Goal: Complete application form: Complete application form

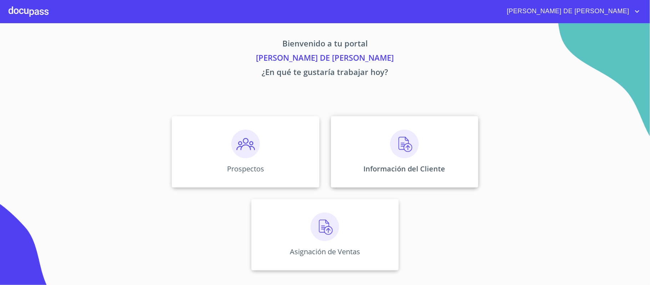
click at [405, 149] on div "Información del Cliente" at bounding box center [404, 151] width 147 height 71
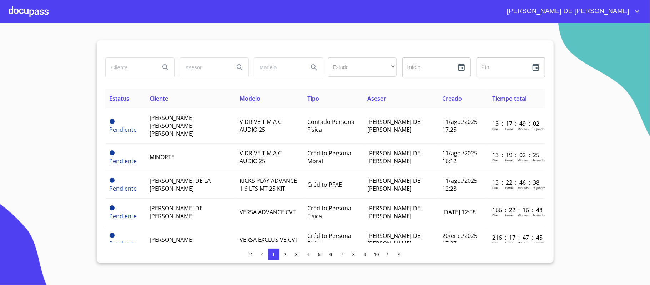
click at [121, 64] on input "search" at bounding box center [130, 67] width 49 height 19
type input "[PERSON_NAME]"
click at [166, 66] on icon "Search" at bounding box center [165, 67] width 9 height 9
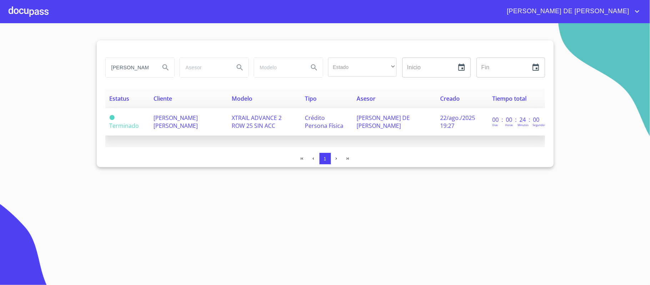
click at [176, 125] on span "[PERSON_NAME] [PERSON_NAME]" at bounding box center [176, 122] width 44 height 16
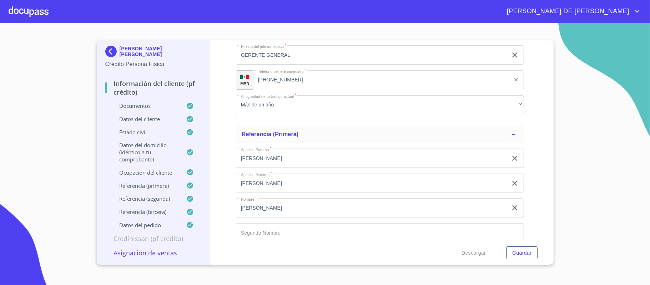
scroll to position [3128, 0]
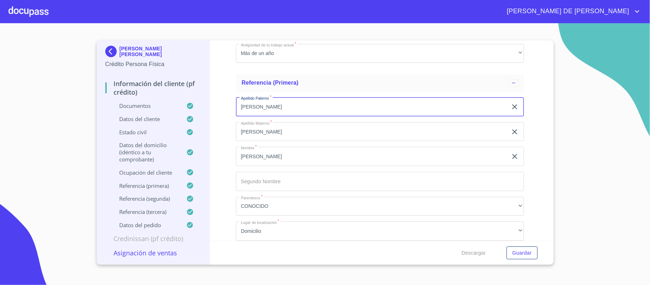
drag, startPoint x: 277, startPoint y: 108, endPoint x: 238, endPoint y: 110, distance: 39.7
click at [238, 110] on input "[PERSON_NAME]" at bounding box center [372, 106] width 272 height 19
type input "s"
type input "SARAY"
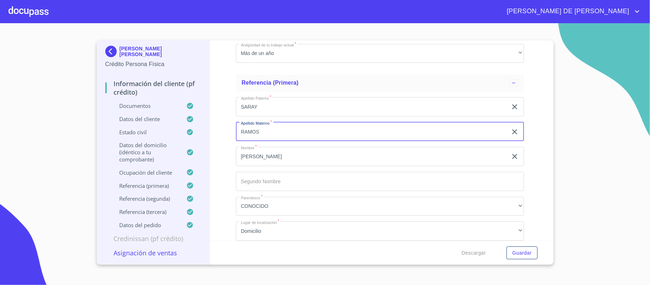
type input "RAMOS"
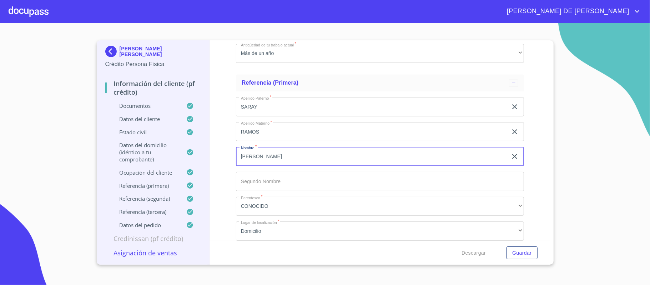
type input "[PERSON_NAME]"
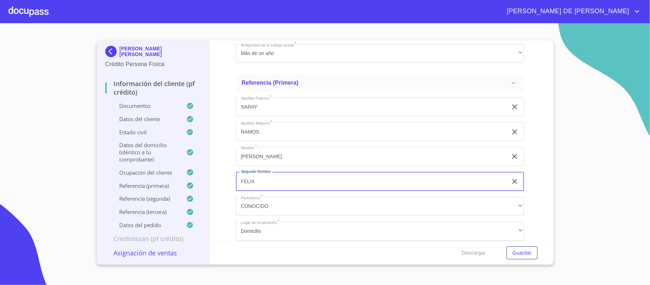
type input "FELIX"
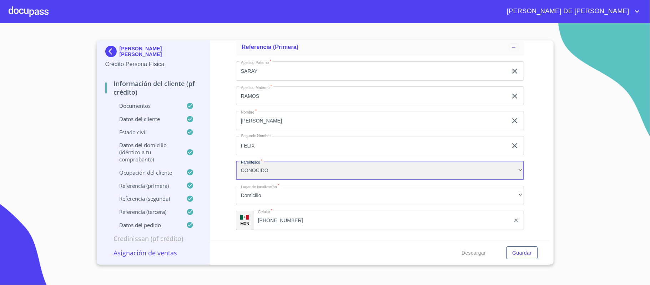
scroll to position [3224, 0]
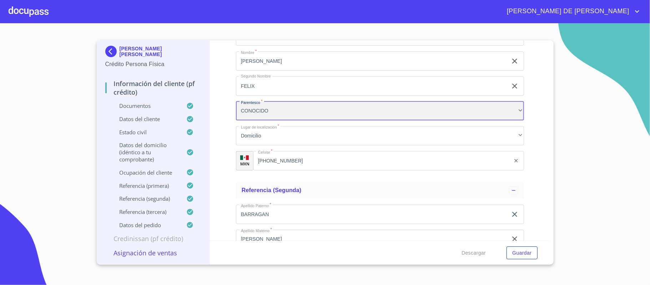
click at [284, 117] on div "CONOCIDO" at bounding box center [380, 110] width 288 height 19
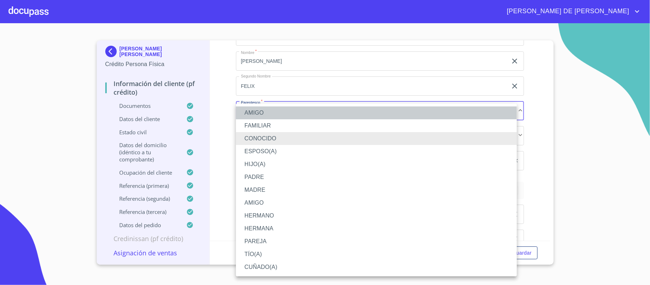
drag, startPoint x: 277, startPoint y: 112, endPoint x: 281, endPoint y: 118, distance: 7.4
click at [278, 113] on li "AMIGO" at bounding box center [376, 112] width 281 height 13
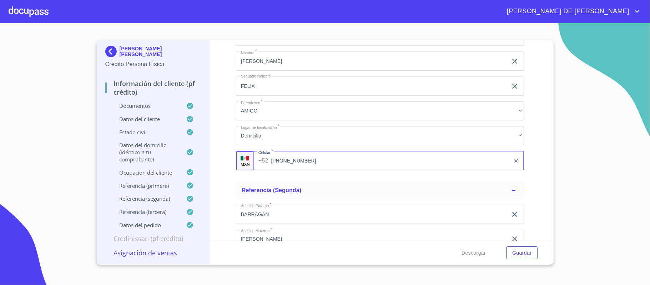
drag, startPoint x: 309, startPoint y: 161, endPoint x: 260, endPoint y: 142, distance: 52.1
click at [256, 155] on div "[PHONE_NUMBER] ​" at bounding box center [389, 160] width 271 height 19
type input "[PHONE_NUMBER]"
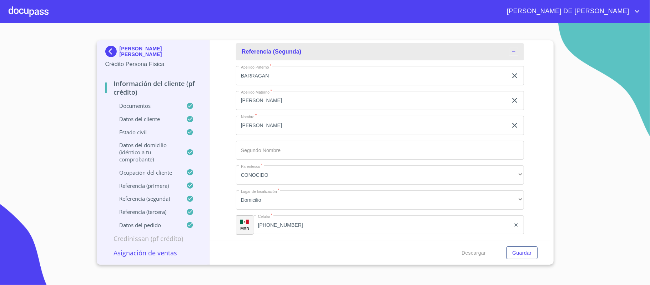
scroll to position [3366, 0]
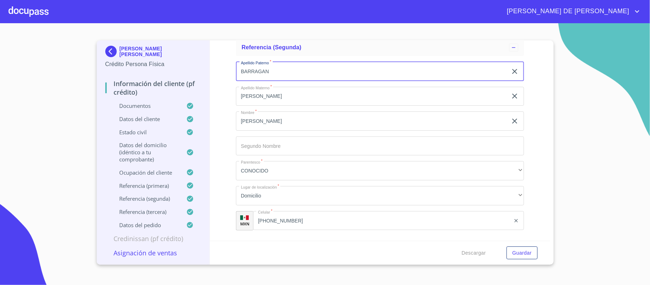
drag, startPoint x: 257, startPoint y: 75, endPoint x: 233, endPoint y: 75, distance: 23.9
click at [233, 75] on div "Información del cliente (PF crédito) Documentos Documento de identificación.   …" at bounding box center [380, 140] width 340 height 200
type input "[PERSON_NAME]"
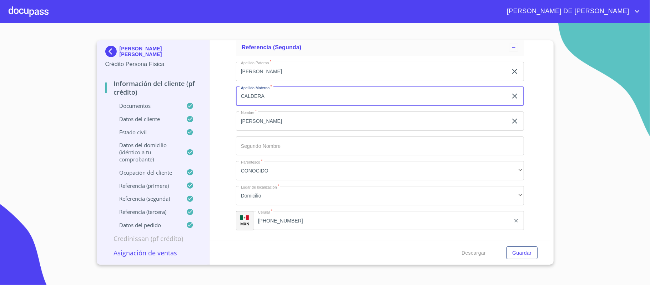
type input "CALDERA"
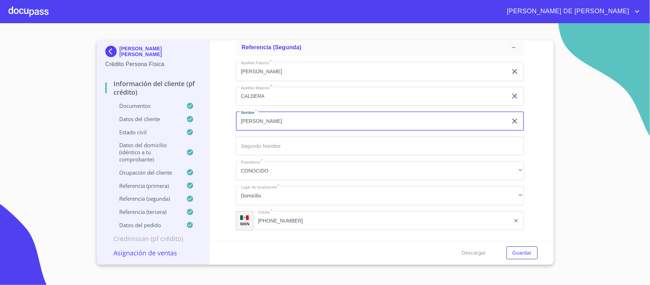
type input "[PERSON_NAME]"
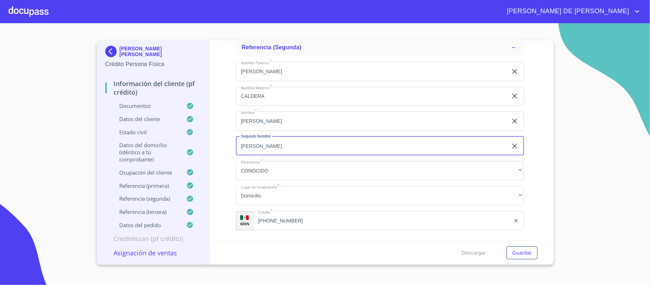
type input "[PERSON_NAME]"
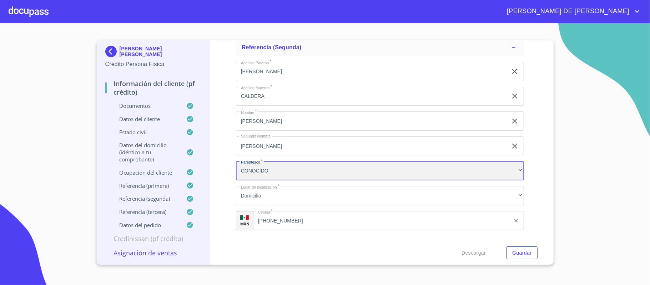
click at [289, 170] on div "CONOCIDO" at bounding box center [380, 170] width 288 height 19
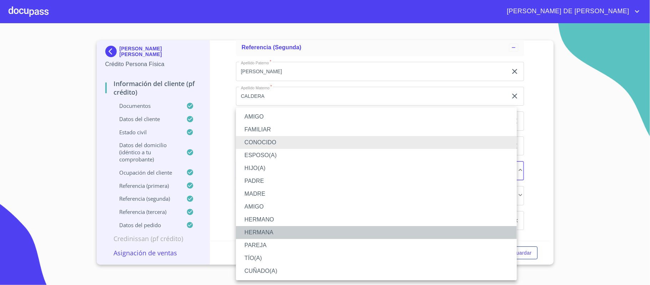
click at [276, 229] on li "HERMANA" at bounding box center [376, 232] width 281 height 13
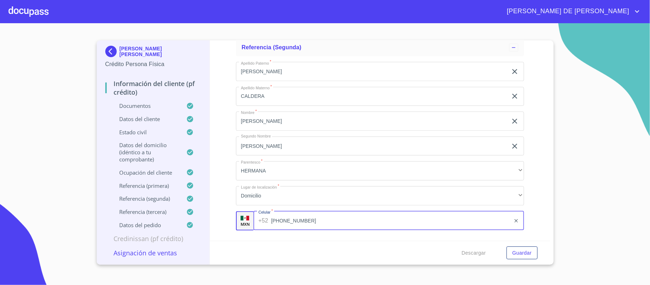
drag, startPoint x: 318, startPoint y: 224, endPoint x: 253, endPoint y: 222, distance: 64.7
click at [250, 224] on div "MXN Celular   * [PHONE_NUMBER] ​" at bounding box center [380, 220] width 288 height 19
type input "[PHONE_NUMBER]"
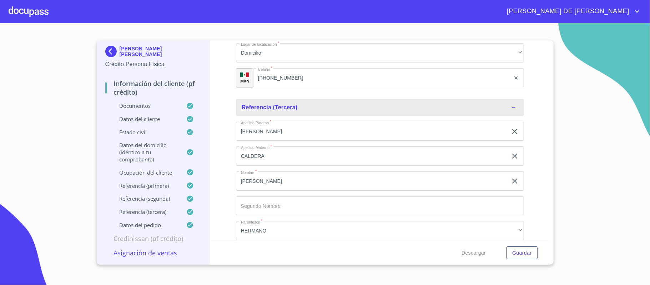
scroll to position [3525, 0]
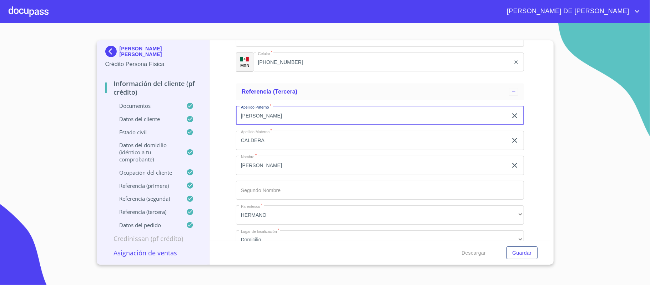
drag, startPoint x: 286, startPoint y: 121, endPoint x: 229, endPoint y: 119, distance: 57.9
click at [229, 119] on div "Información del cliente (PF crédito) Documentos Documento de identificación.   …" at bounding box center [380, 140] width 340 height 200
type input "[PERSON_NAME]"
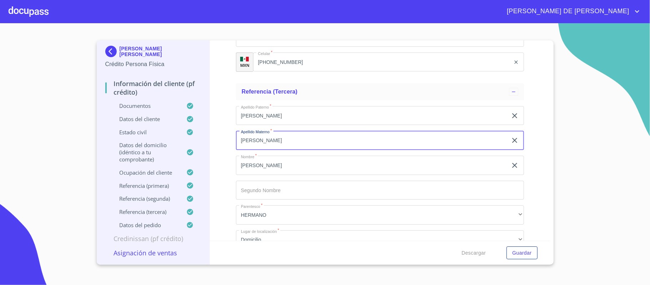
type input "[PERSON_NAME]"
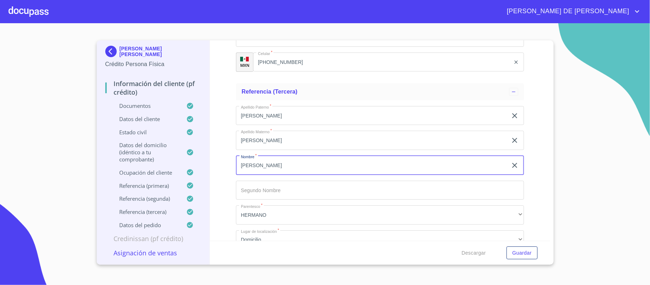
type input "[PERSON_NAME]"
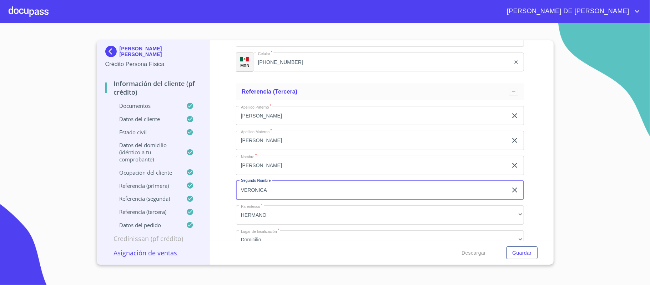
type input "VERONICA"
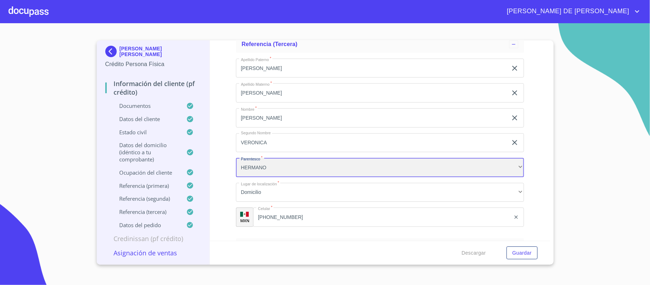
scroll to position [3620, 0]
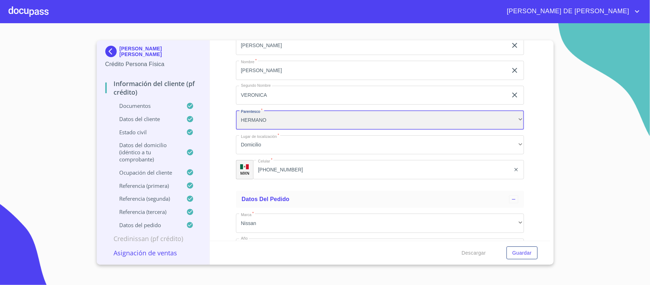
click at [285, 124] on div "HERMANO" at bounding box center [380, 119] width 288 height 19
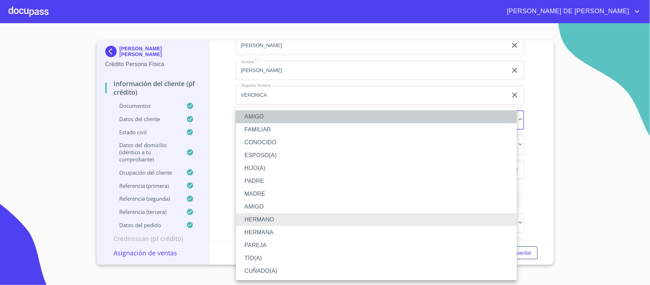
click at [269, 116] on li "AMIGO" at bounding box center [376, 116] width 281 height 13
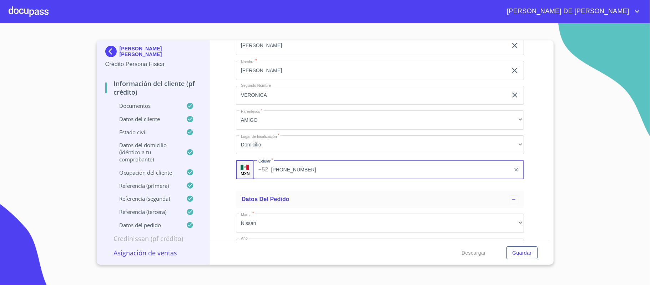
drag, startPoint x: 309, startPoint y: 174, endPoint x: 245, endPoint y: 164, distance: 64.3
click at [244, 168] on div "MXN Celular   * [PHONE_NUMBER] ​" at bounding box center [380, 169] width 288 height 19
type input "[PHONE_NUMBER]"
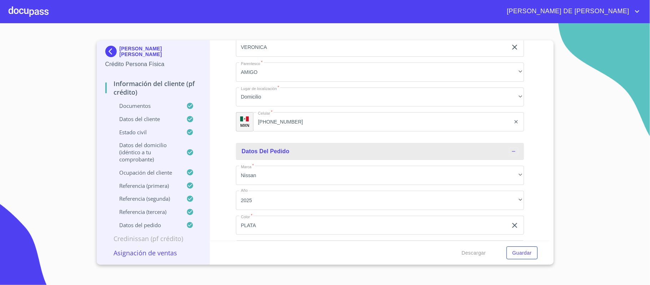
scroll to position [3721, 0]
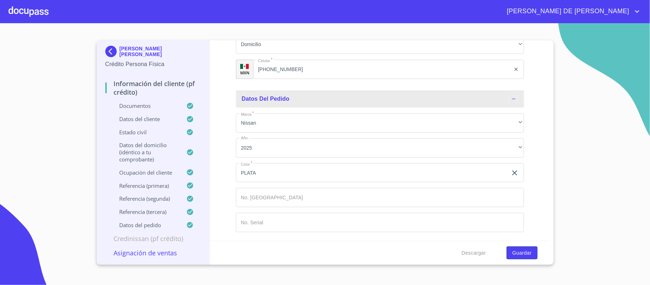
click at [519, 252] on span "Guardar" at bounding box center [521, 253] width 19 height 9
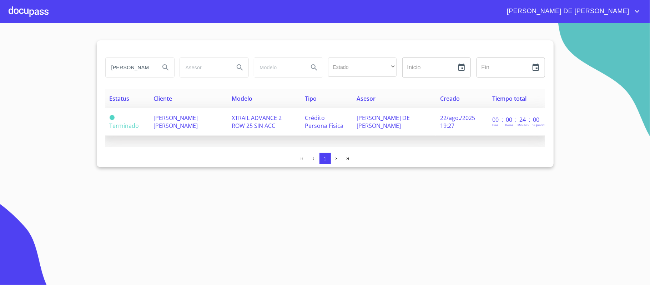
click at [153, 116] on td "[PERSON_NAME] [PERSON_NAME]" at bounding box center [188, 121] width 78 height 27
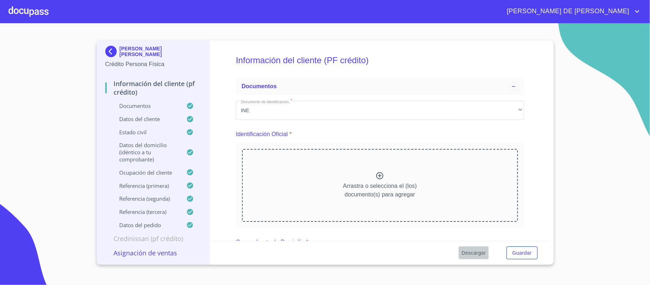
click at [473, 253] on span "Descargar" at bounding box center [474, 253] width 24 height 9
